Goal: Book appointment/travel/reservation

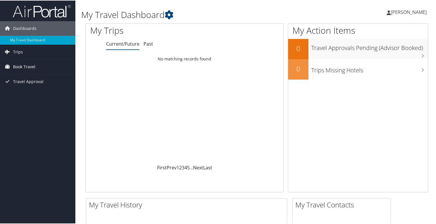
click at [22, 66] on span "Book Travel" at bounding box center [24, 66] width 22 height 15
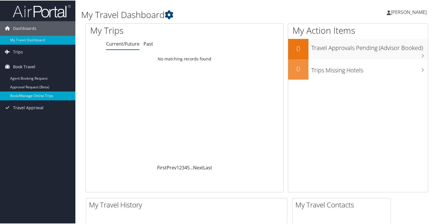
click at [24, 94] on link "Book/Manage Online Trips" at bounding box center [37, 95] width 75 height 9
